Goal: Task Accomplishment & Management: Manage account settings

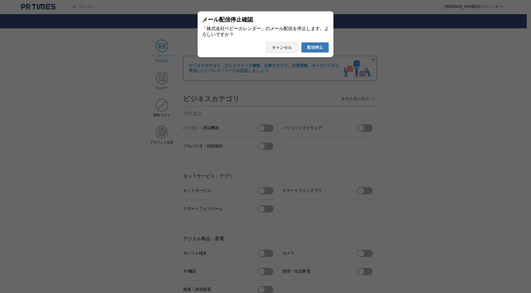
click at [316, 50] on span "配信停止" at bounding box center [315, 47] width 16 height 5
click at [320, 53] on button "配信停止" at bounding box center [315, 47] width 28 height 10
